Goal: Register for event/course

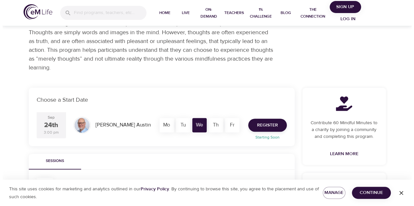
scroll to position [67, 0]
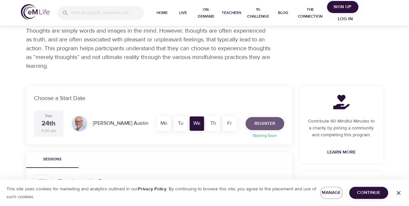
click at [267, 121] on span "Register" at bounding box center [264, 124] width 21 height 8
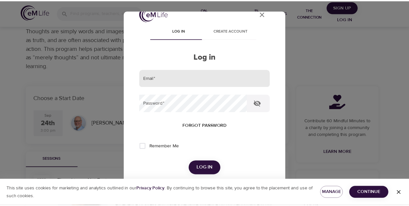
scroll to position [11, 0]
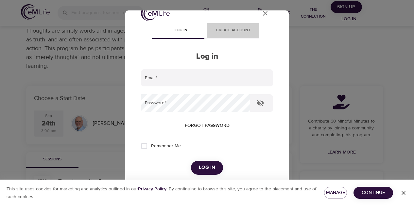
click at [229, 31] on span "Create account" at bounding box center [233, 30] width 44 height 7
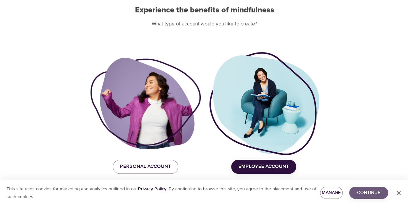
click at [364, 194] on span "Continue" at bounding box center [368, 193] width 28 height 8
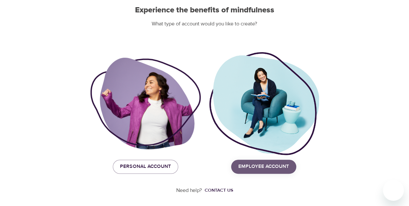
click at [263, 165] on span "Employee Account" at bounding box center [263, 167] width 51 height 8
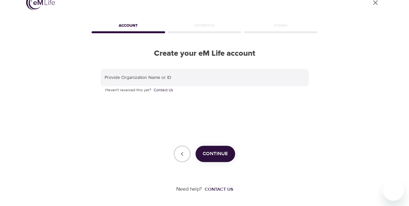
scroll to position [13, 0]
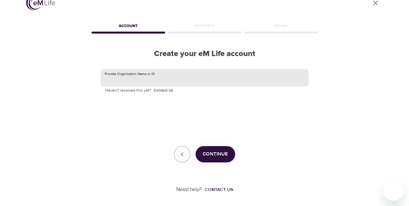
click at [172, 75] on input "text" at bounding box center [205, 78] width 208 height 18
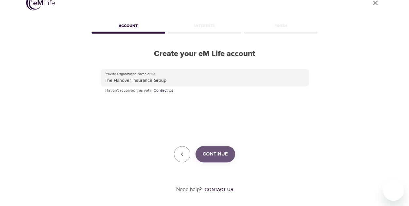
click at [210, 153] on span "Continue" at bounding box center [215, 154] width 25 height 8
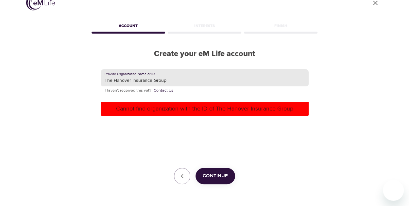
click at [175, 83] on input "The Hanover Insurance Group" at bounding box center [205, 78] width 208 height 18
type input "T"
type input "[GEOGRAPHIC_DATA]"
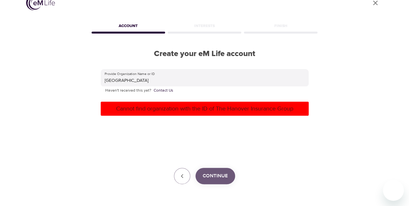
click at [205, 178] on span "Continue" at bounding box center [215, 176] width 25 height 8
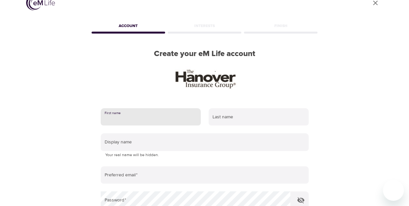
click at [114, 115] on input "text" at bounding box center [151, 117] width 100 height 18
type input "[PERSON_NAME]"
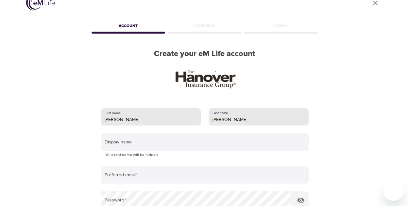
type input "[PERSON_NAME]"
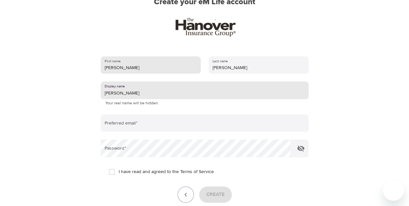
scroll to position [75, 0]
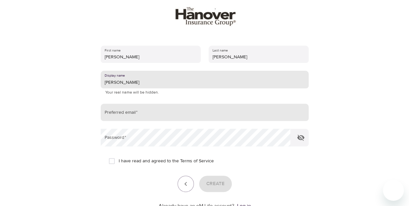
type input "[PERSON_NAME]"
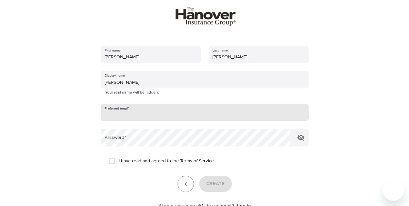
click at [114, 110] on input "email" at bounding box center [205, 113] width 208 height 18
type input "[EMAIL_ADDRESS][DOMAIN_NAME]"
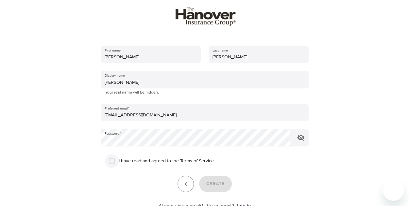
click at [113, 162] on input "I have read and agreed to the Terms of Service" at bounding box center [112, 162] width 14 height 14
checkbox input "true"
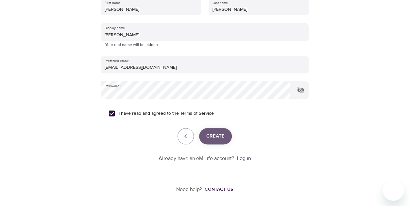
click at [218, 138] on span "Create" at bounding box center [215, 136] width 18 height 8
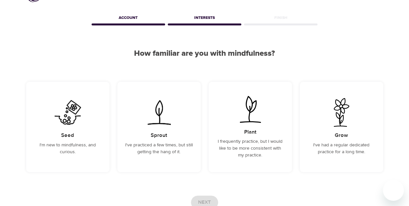
scroll to position [20, 0]
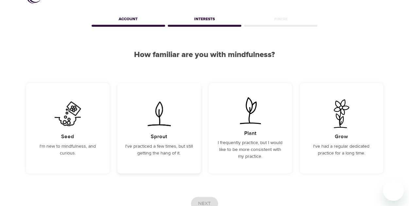
click at [152, 128] on img at bounding box center [158, 114] width 33 height 29
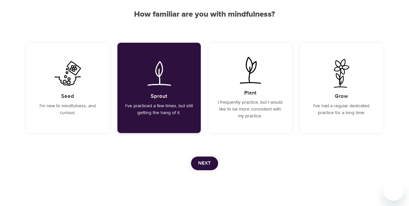
scroll to position [63, 0]
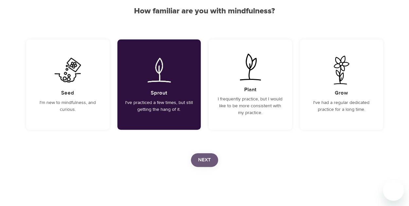
click at [201, 162] on span "Next" at bounding box center [204, 160] width 13 height 8
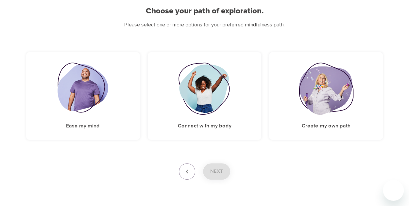
scroll to position [74, 0]
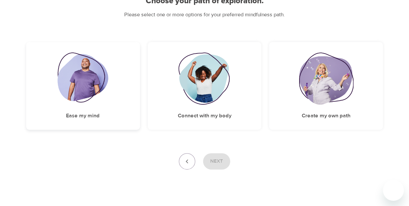
click at [87, 75] on img at bounding box center [82, 79] width 51 height 52
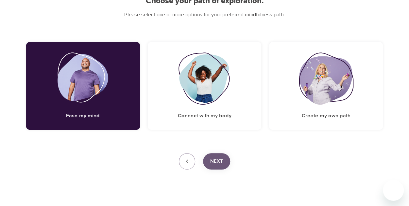
click at [214, 162] on span "Next" at bounding box center [216, 161] width 13 height 8
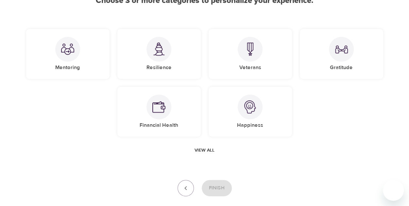
scroll to position [74, 0]
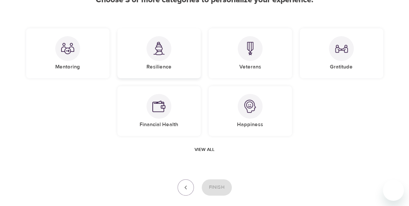
click at [156, 58] on div at bounding box center [158, 48] width 25 height 25
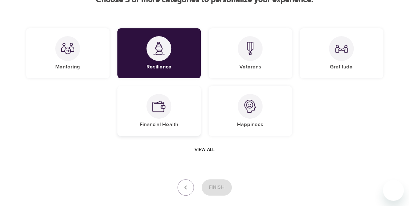
click at [153, 109] on img at bounding box center [158, 106] width 13 height 13
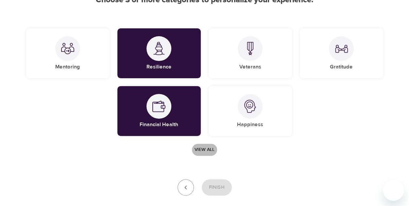
click at [206, 149] on span "View all" at bounding box center [204, 150] width 20 height 8
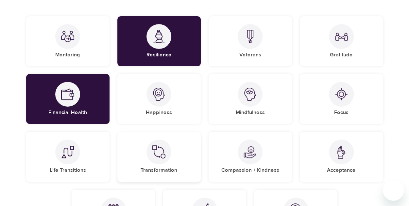
scroll to position [86, 0]
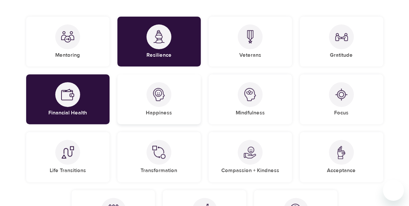
click at [155, 97] on img at bounding box center [158, 94] width 13 height 13
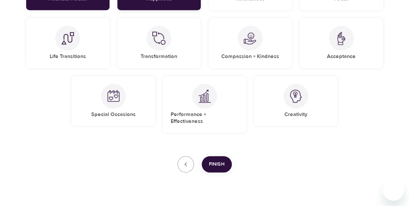
scroll to position [206, 0]
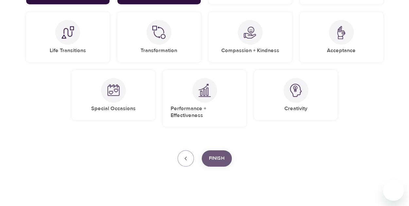
click at [223, 156] on span "Finish" at bounding box center [217, 159] width 16 height 8
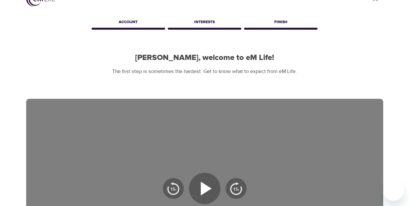
scroll to position [0, 0]
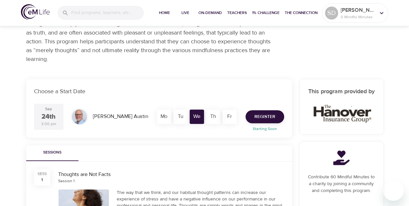
scroll to position [74, 0]
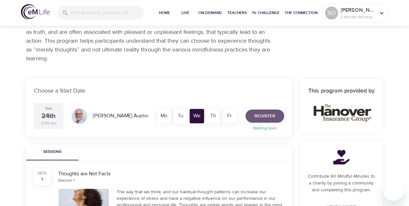
click at [259, 114] on span "Register" at bounding box center [264, 116] width 21 height 8
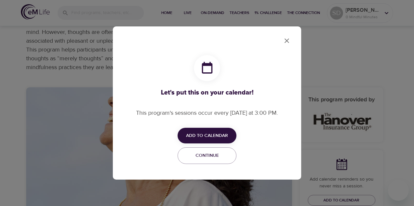
checkbox input "true"
click at [208, 132] on span "Add to Calendar" at bounding box center [207, 136] width 42 height 8
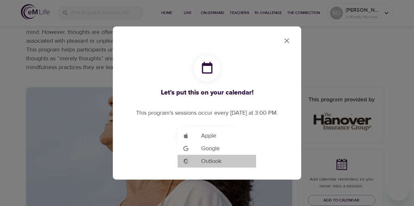
click at [208, 164] on span "Outlook" at bounding box center [211, 161] width 20 height 9
click at [286, 40] on div at bounding box center [207, 103] width 414 height 206
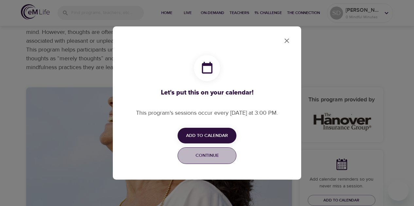
click at [218, 156] on span "Continue" at bounding box center [207, 156] width 50 height 8
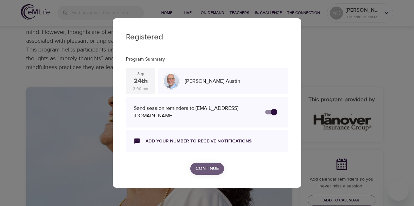
click at [207, 169] on span "Continue" at bounding box center [206, 169] width 23 height 8
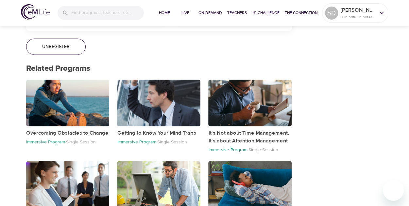
scroll to position [534, 0]
